Goal: Information Seeking & Learning: Learn about a topic

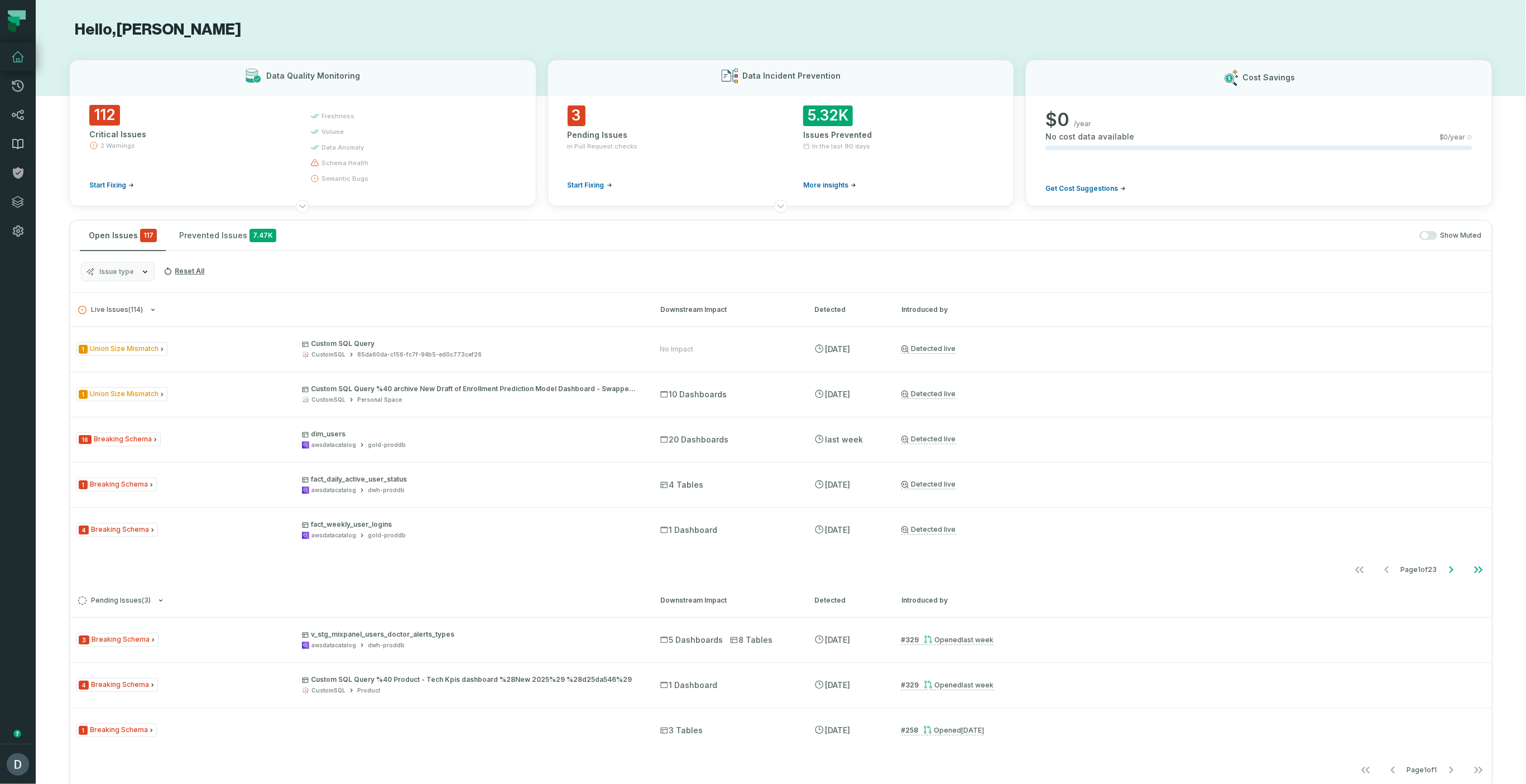
click at [19, 150] on link "Data Catalog" at bounding box center [18, 144] width 36 height 29
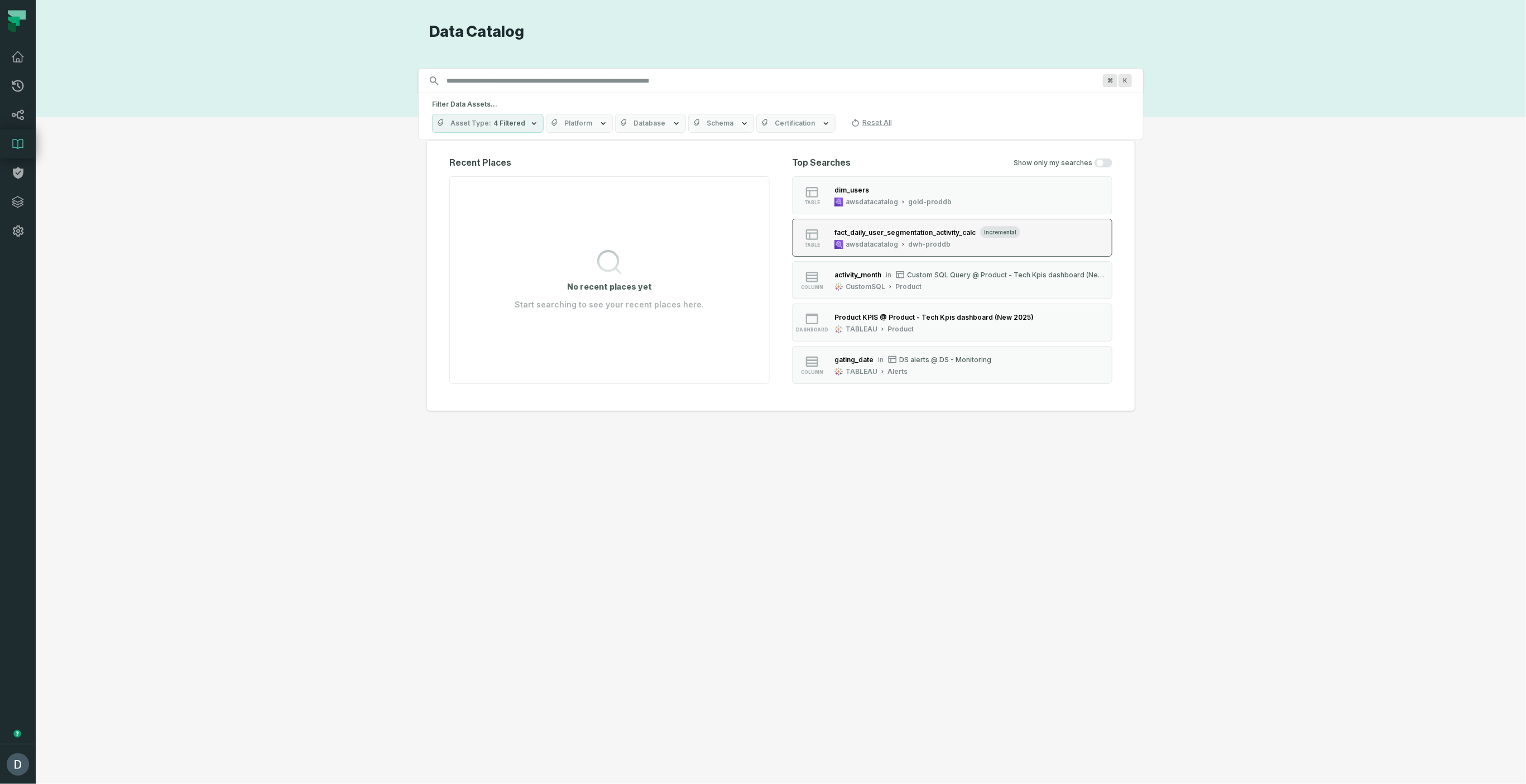
click at [891, 247] on div "awsdatacatalog" at bounding box center [872, 244] width 53 height 9
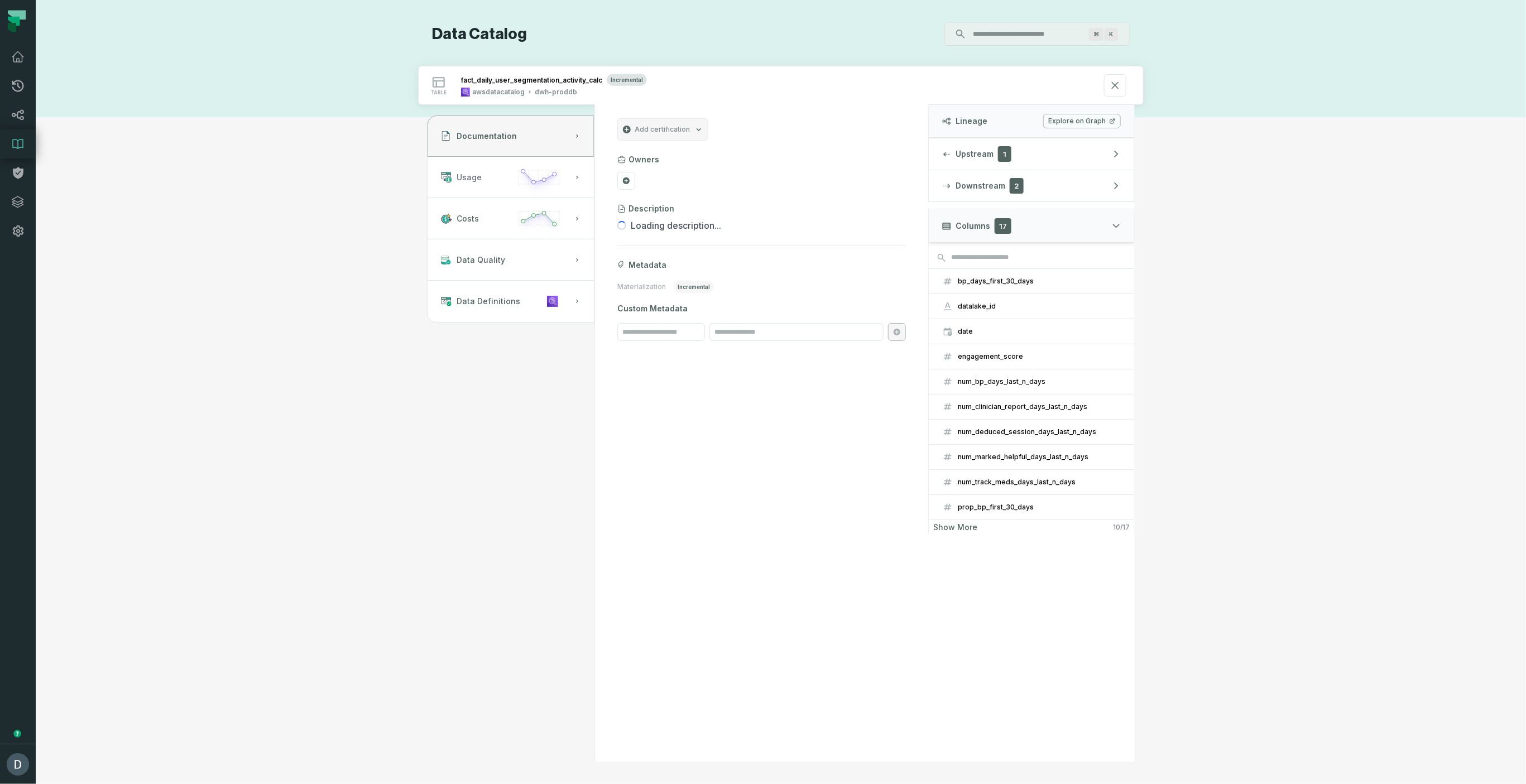
click at [484, 185] on button "Usage" at bounding box center [511, 177] width 166 height 41
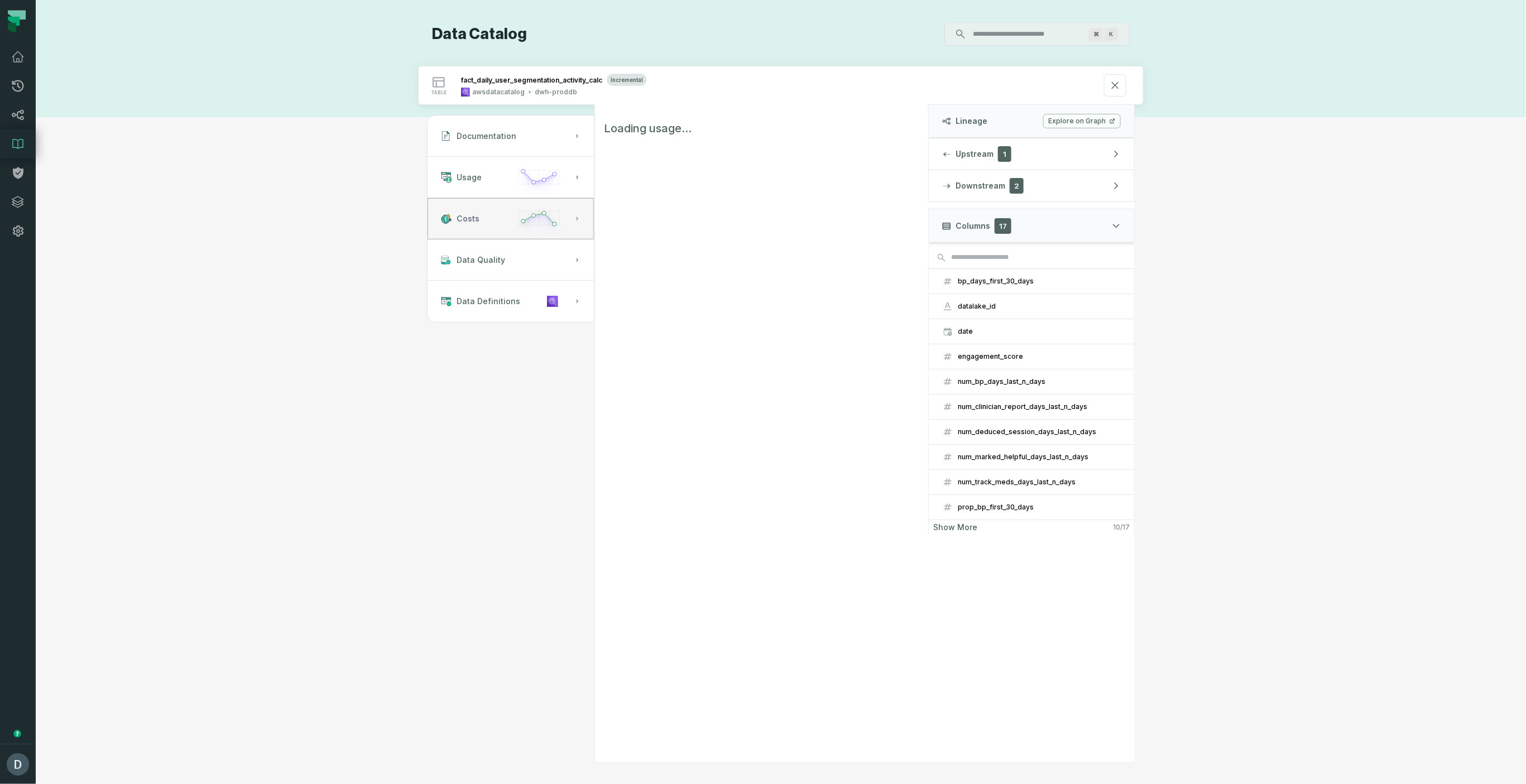
click at [488, 222] on button "Costs" at bounding box center [511, 219] width 166 height 41
click at [493, 181] on button "Usage" at bounding box center [511, 177] width 166 height 41
click at [511, 305] on span "Data Definitions" at bounding box center [488, 301] width 63 height 11
click at [476, 204] on button "Costs" at bounding box center [511, 219] width 166 height 41
click at [478, 175] on span "Usage" at bounding box center [468, 177] width 25 height 11
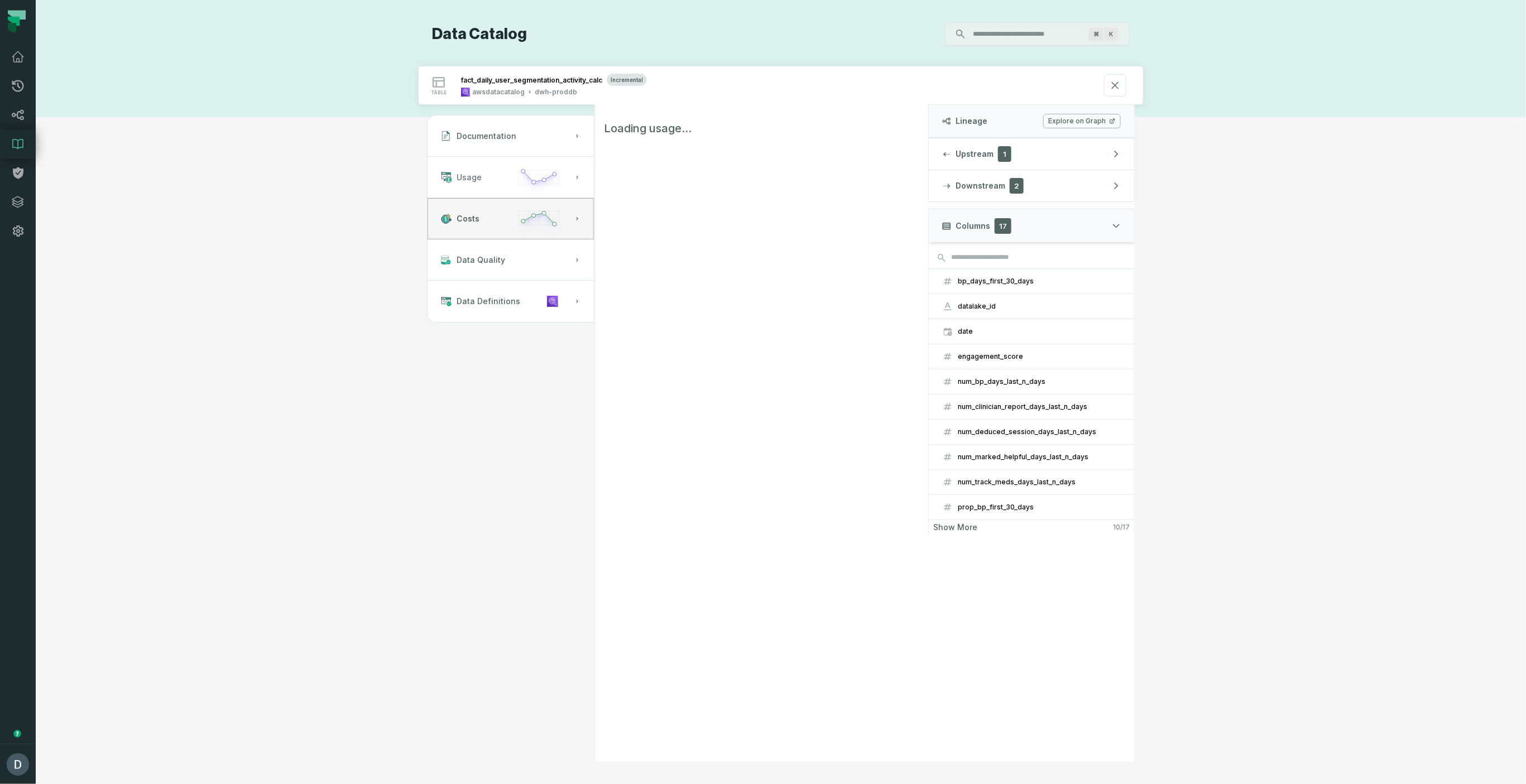
drag, startPoint x: 472, startPoint y: 210, endPoint x: 471, endPoint y: 189, distance: 21.0
click at [472, 210] on button "Costs" at bounding box center [511, 219] width 166 height 41
click at [472, 188] on button "Usage" at bounding box center [511, 177] width 166 height 41
click at [471, 224] on button "Costs" at bounding box center [511, 219] width 166 height 41
click at [475, 178] on span "Usage" at bounding box center [468, 177] width 25 height 11
